Goal: Task Accomplishment & Management: Complete application form

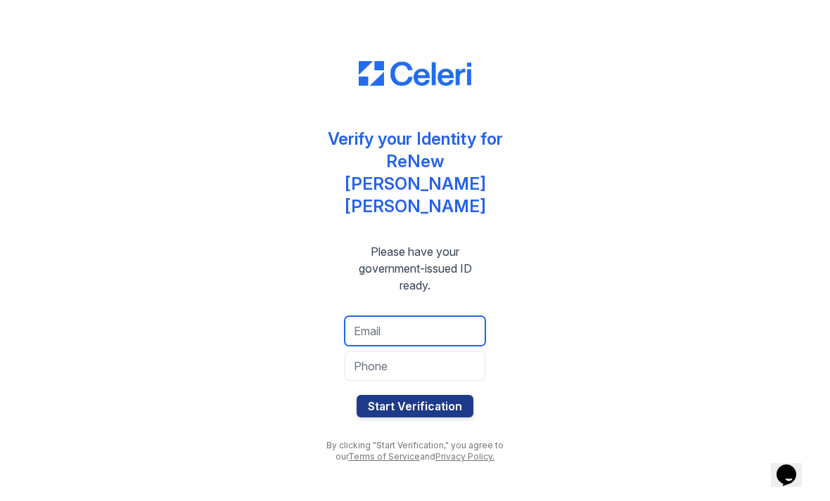
click at [368, 316] on input "email" at bounding box center [415, 331] width 141 height 30
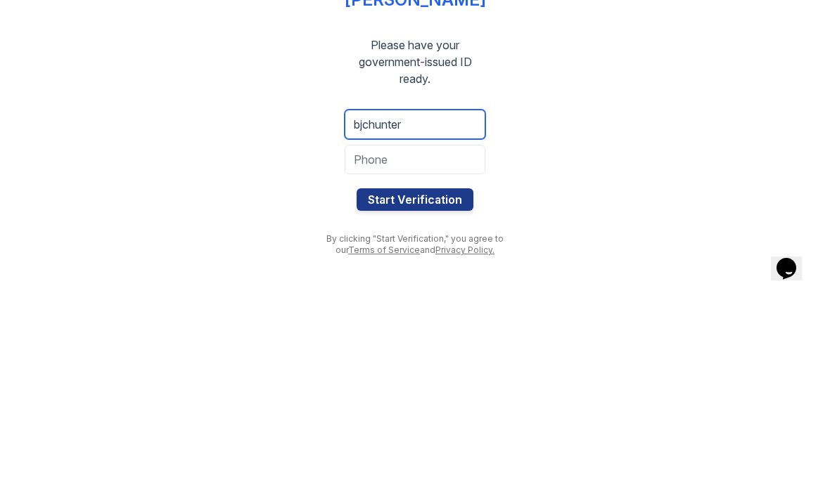
type input "bjchunter"
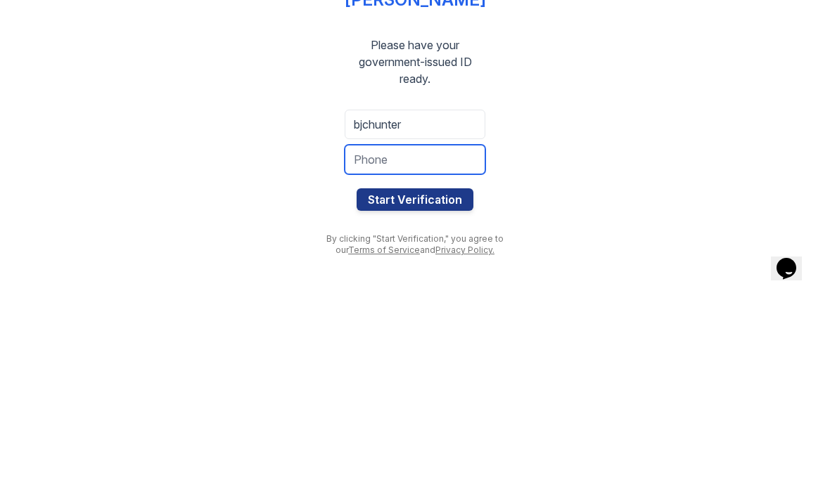
click at [391, 352] on input "tel" at bounding box center [415, 367] width 141 height 30
type input "4436222364"
click at [430, 395] on button "Start Verification" at bounding box center [414, 406] width 117 height 22
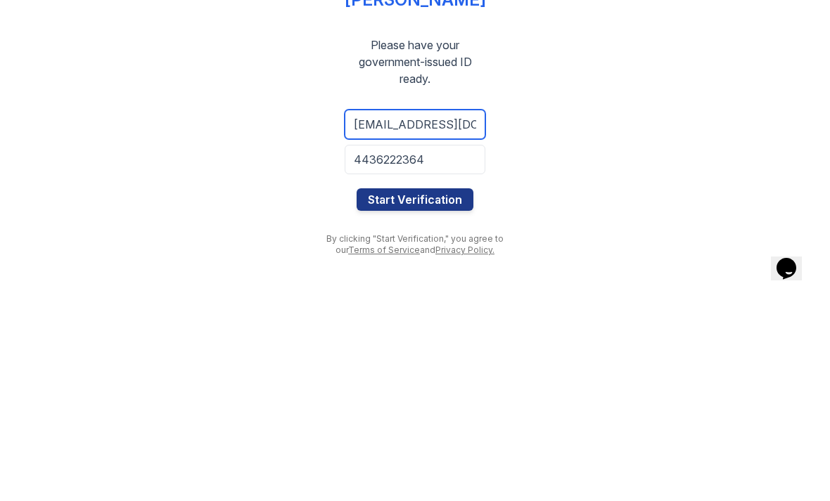
type input "bjchunter46@aol.com"
click at [385, 395] on button "Start Verification" at bounding box center [414, 406] width 117 height 22
